Goal: Check status: Check status

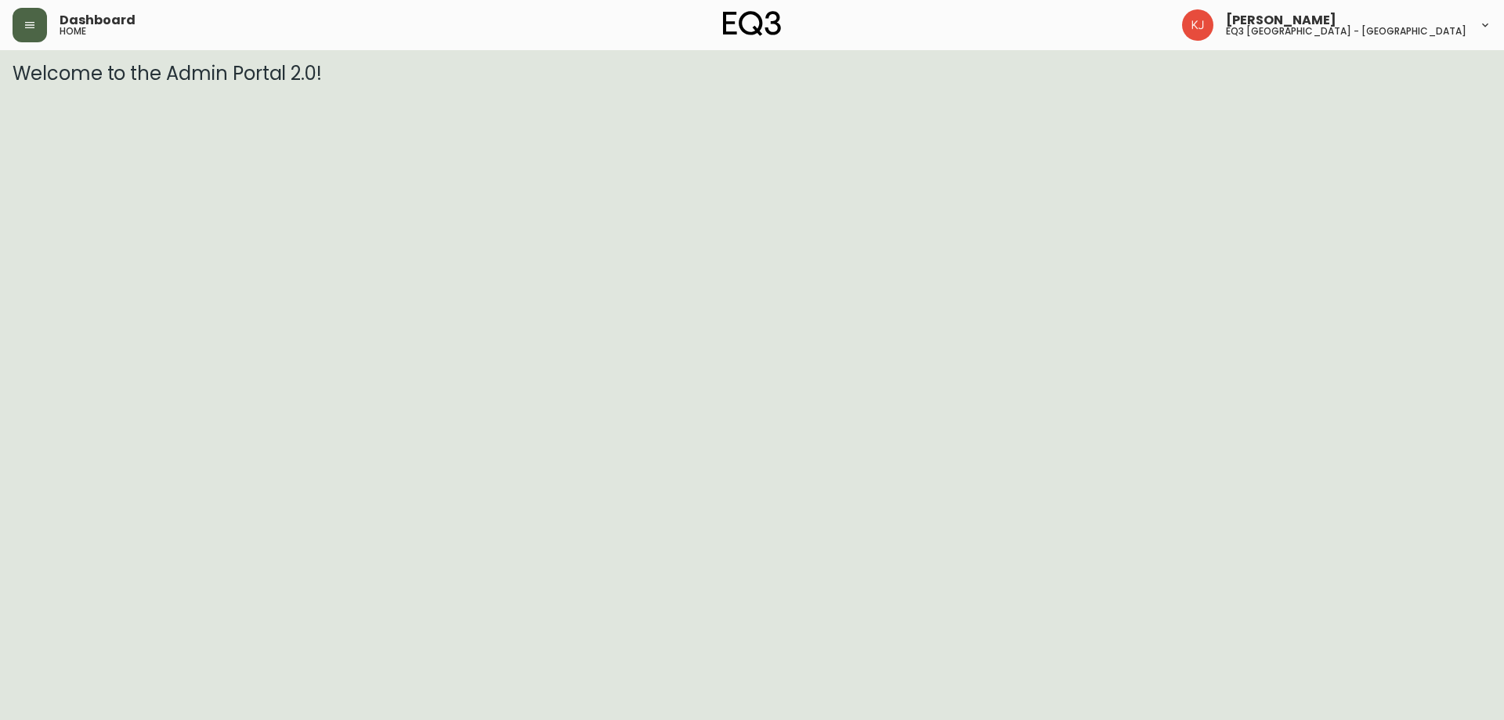
click at [26, 24] on icon "button" at bounding box center [30, 25] width 13 height 13
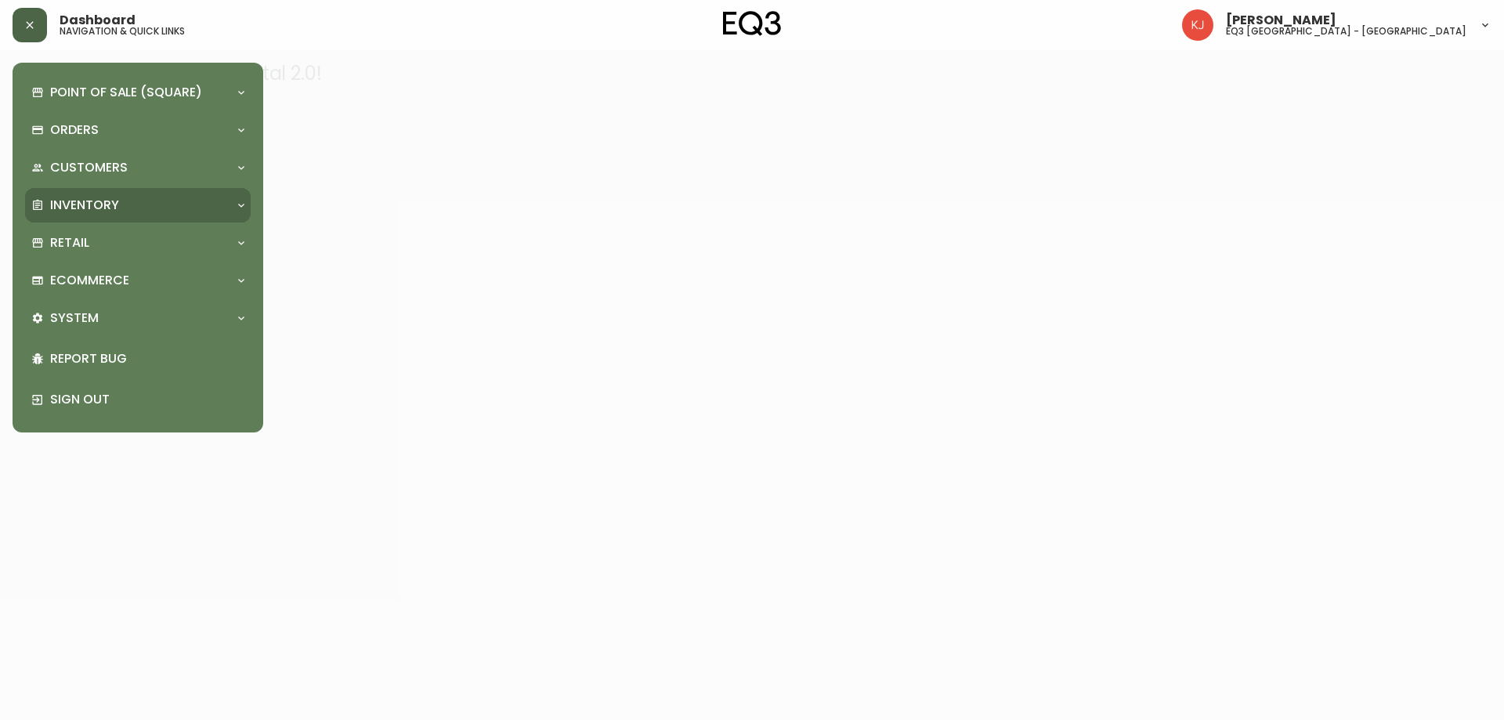
click at [201, 204] on div "Inventory" at bounding box center [129, 205] width 197 height 17
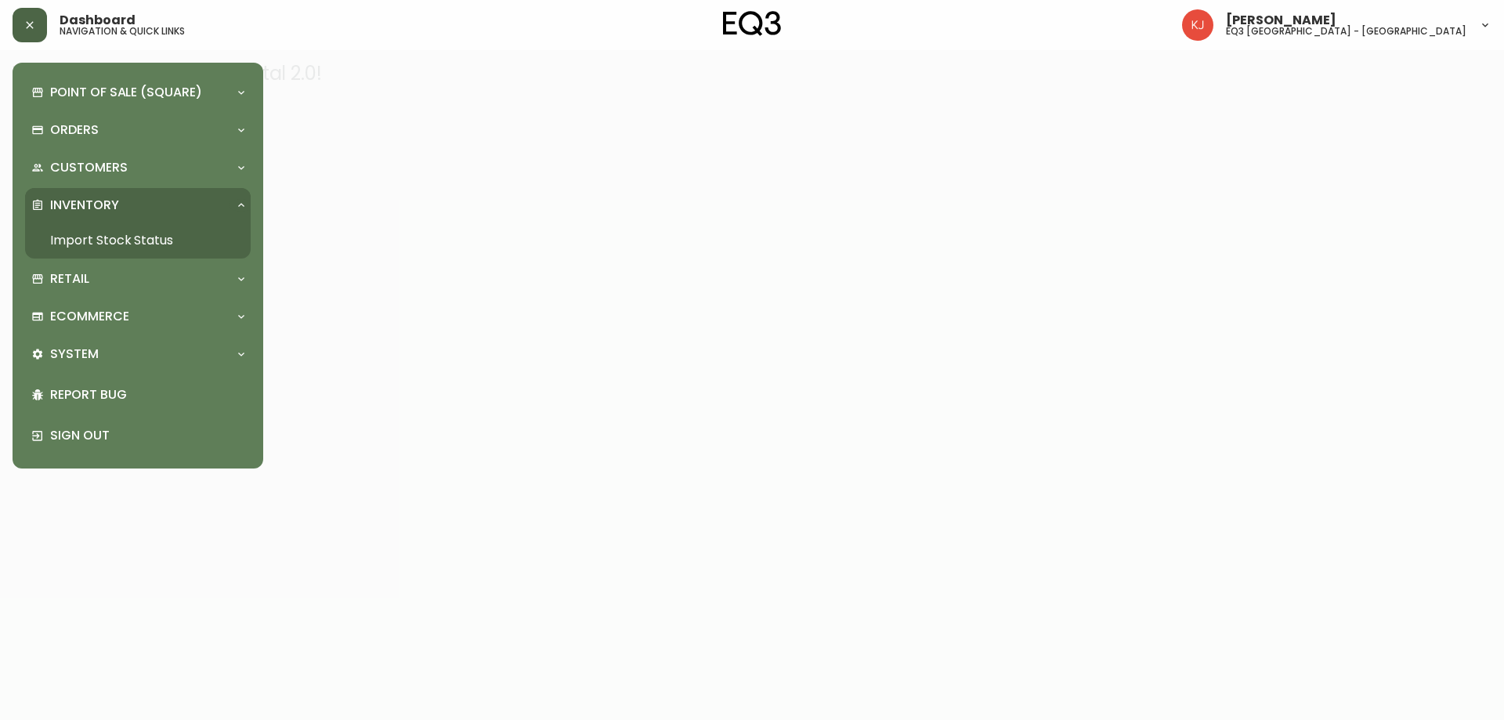
click at [139, 234] on link "Import Stock Status" at bounding box center [138, 241] width 226 height 36
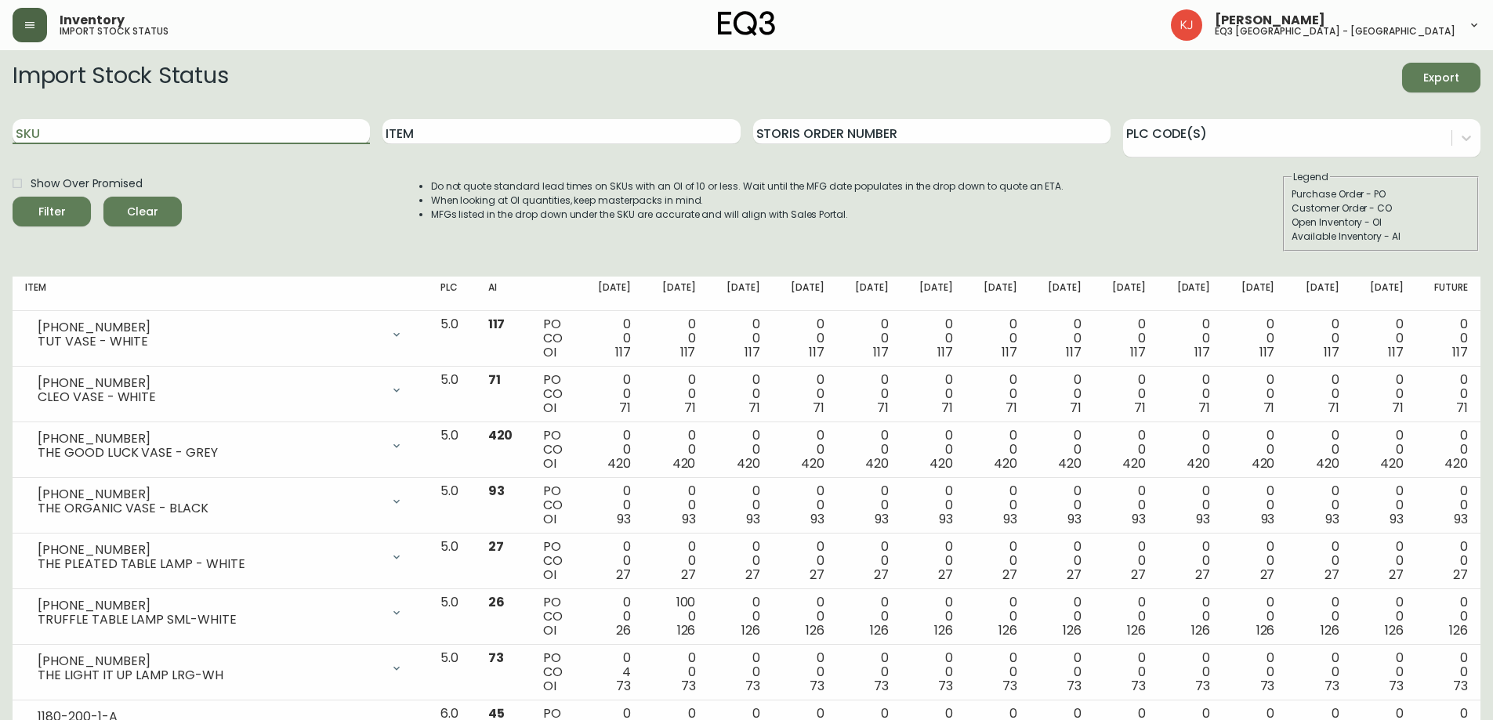
click at [288, 129] on input "SKU" at bounding box center [191, 131] width 357 height 25
paste input "[PHONE_NUMBER]"
type input "[PHONE_NUMBER]"
click at [13, 197] on button "Filter" at bounding box center [52, 212] width 78 height 30
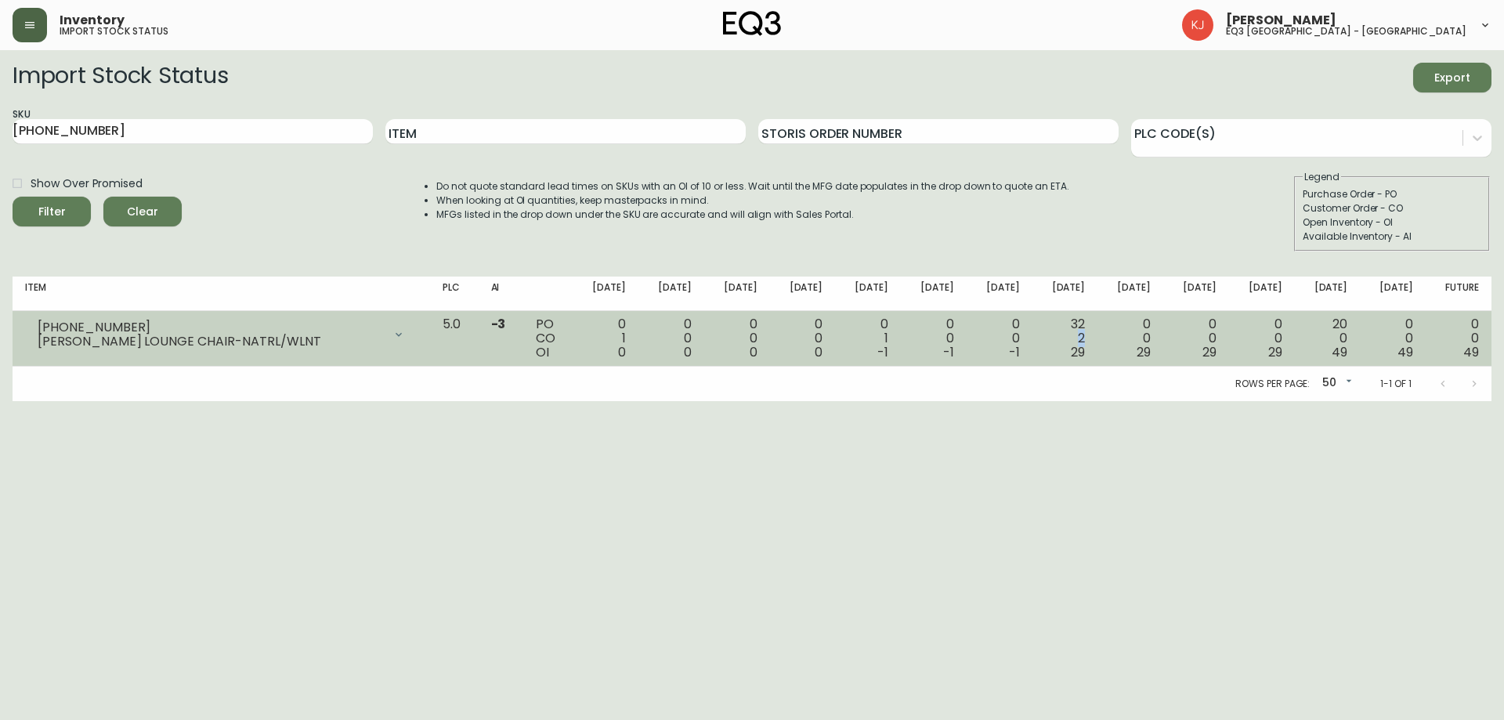
drag, startPoint x: 1098, startPoint y: 336, endPoint x: 1084, endPoint y: 336, distance: 14.1
click at [1084, 336] on div "32 2 29" at bounding box center [1065, 338] width 41 height 42
click at [1086, 338] on div "32 2 29" at bounding box center [1065, 338] width 41 height 42
